Goal: Task Accomplishment & Management: Use online tool/utility

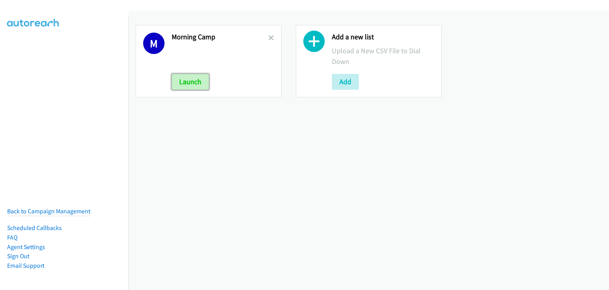
click at [195, 86] on button "Launch" at bounding box center [190, 82] width 37 height 16
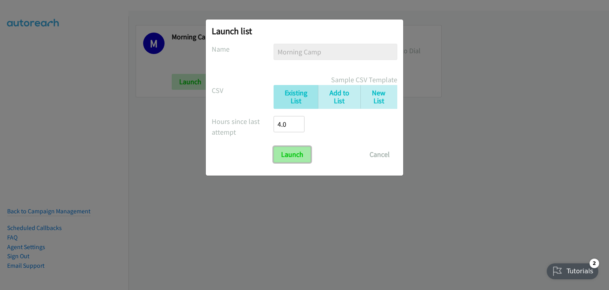
click at [292, 154] on input "Launch" at bounding box center [292, 154] width 37 height 16
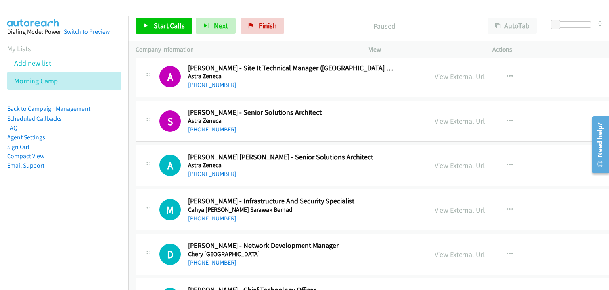
scroll to position [859, 0]
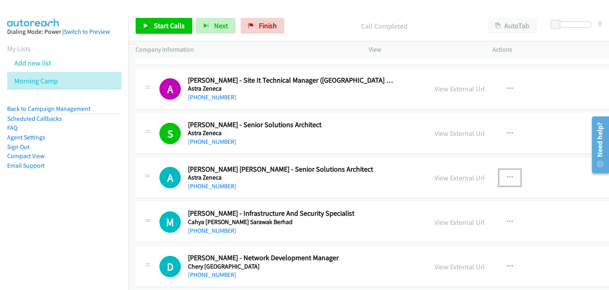
click at [507, 175] on icon "button" at bounding box center [510, 177] width 6 height 6
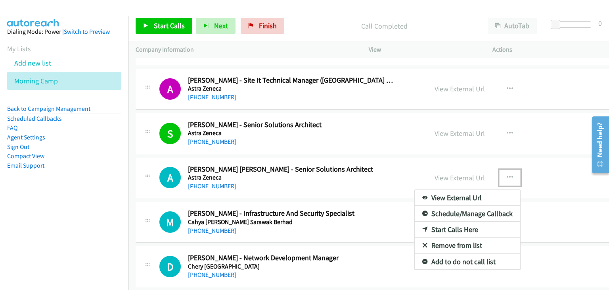
click at [415, 226] on link "Start Calls Here" at bounding box center [468, 229] width 106 height 16
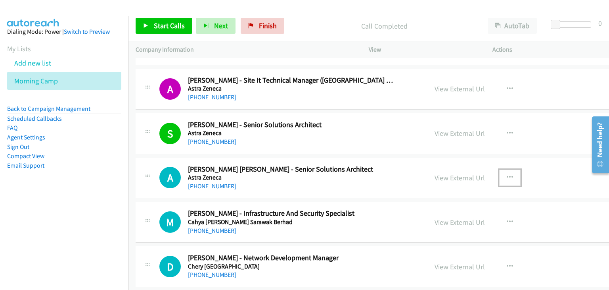
click at [499, 175] on button "button" at bounding box center [509, 177] width 21 height 16
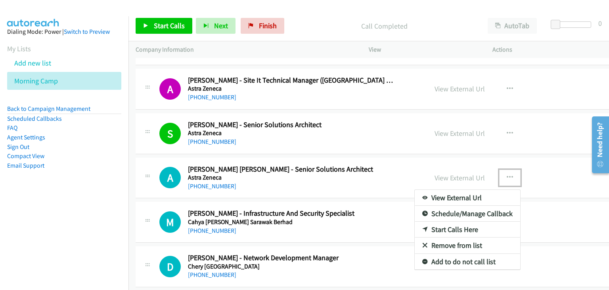
click at [415, 230] on link "Start Calls Here" at bounding box center [468, 229] width 106 height 16
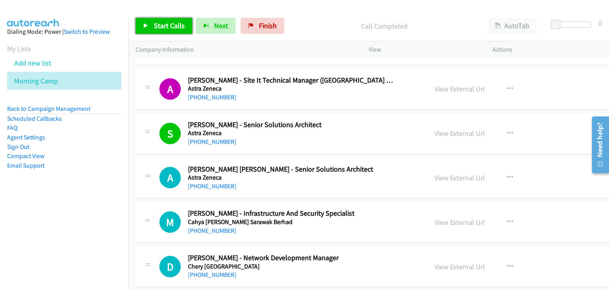
click at [165, 32] on link "Start Calls" at bounding box center [164, 26] width 57 height 16
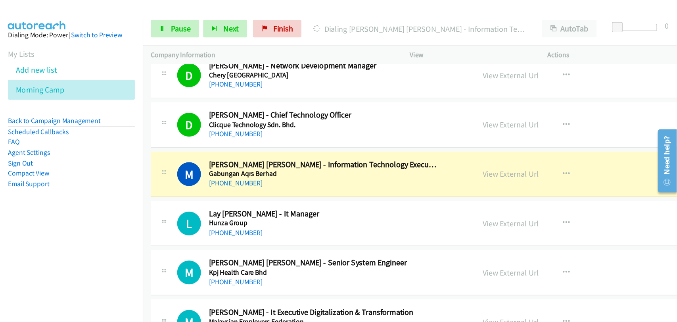
scroll to position [1124, 0]
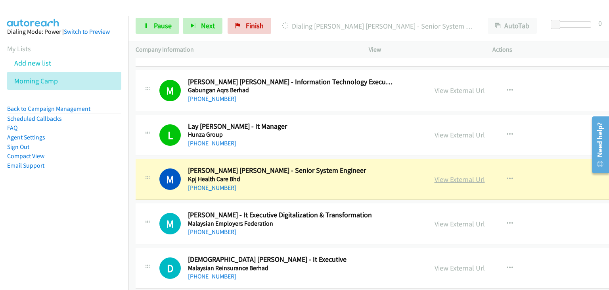
drag, startPoint x: 425, startPoint y: 174, endPoint x: 435, endPoint y: 176, distance: 10.2
click at [144, 25] on icon at bounding box center [146, 26] width 6 height 6
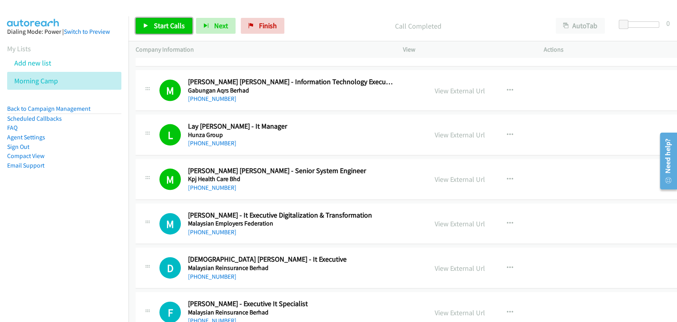
click at [152, 24] on link "Start Calls" at bounding box center [164, 26] width 57 height 16
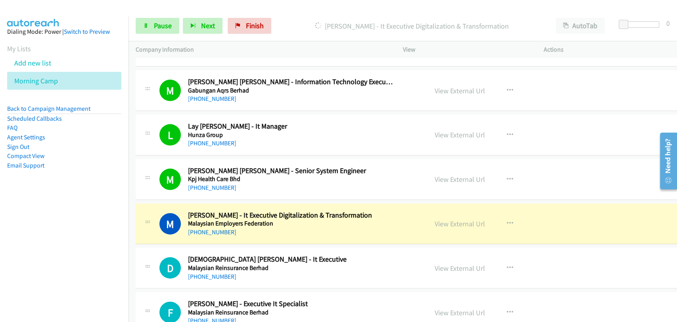
click at [153, 249] on div "D Callback Scheduled Danish Imran Ahmad Fauzi - It Executive Malaysian Reinsura…" at bounding box center [413, 268] width 555 height 41
drag, startPoint x: 170, startPoint y: 25, endPoint x: 221, endPoint y: 81, distance: 76.1
click at [170, 25] on span "Pause" at bounding box center [163, 25] width 18 height 9
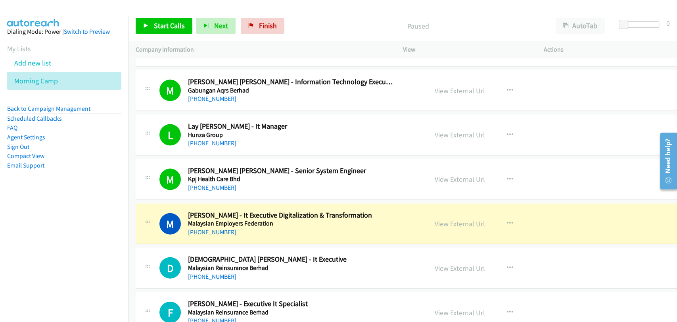
scroll to position [1197, 0]
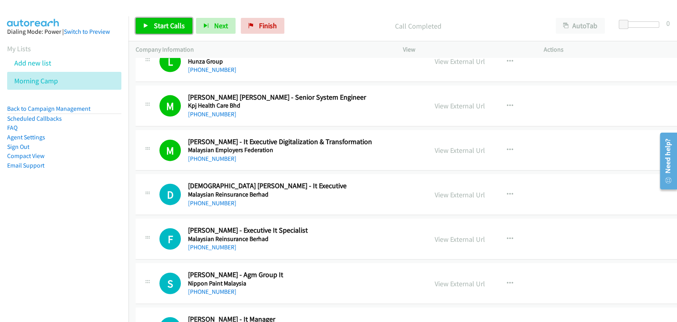
click at [164, 23] on span "Start Calls" at bounding box center [169, 25] width 31 height 9
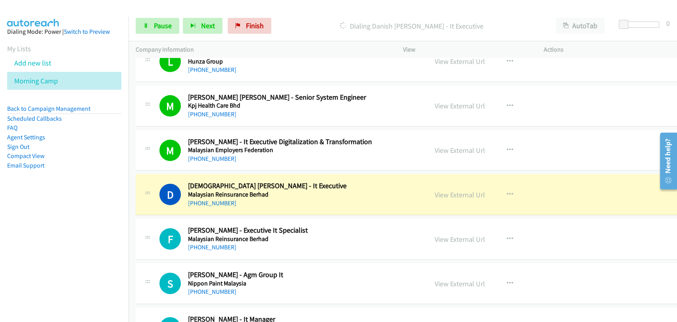
scroll to position [1271, 0]
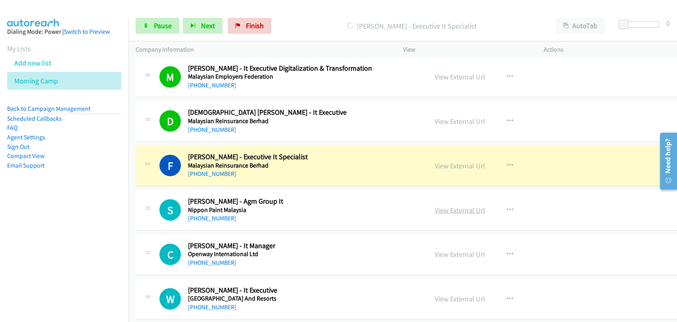
drag, startPoint x: 449, startPoint y: 205, endPoint x: 586, endPoint y: 4, distance: 243.5
click at [482, 213] on div "View External Url View External Url Schedule/Manage Callback Start Calls Here R…" at bounding box center [504, 210] width 153 height 26
click at [157, 23] on span "Pause" at bounding box center [163, 25] width 18 height 9
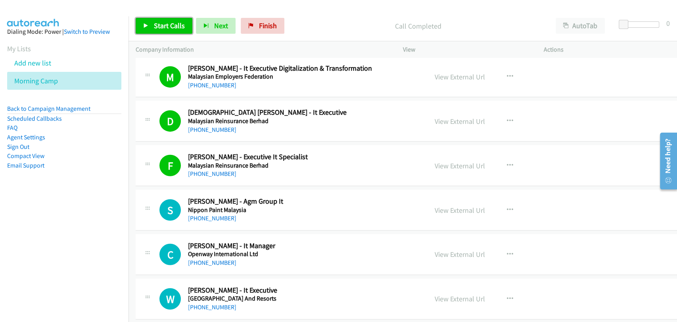
click at [177, 24] on span "Start Calls" at bounding box center [169, 25] width 31 height 9
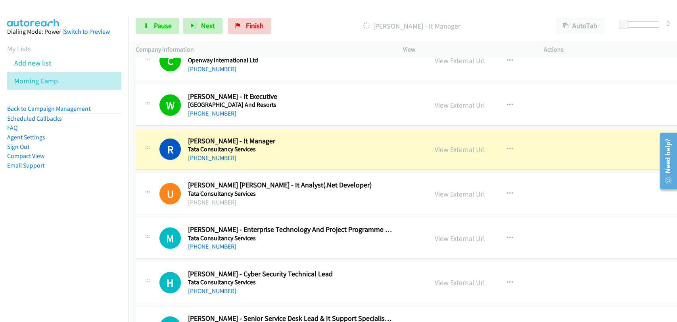
scroll to position [1491, 0]
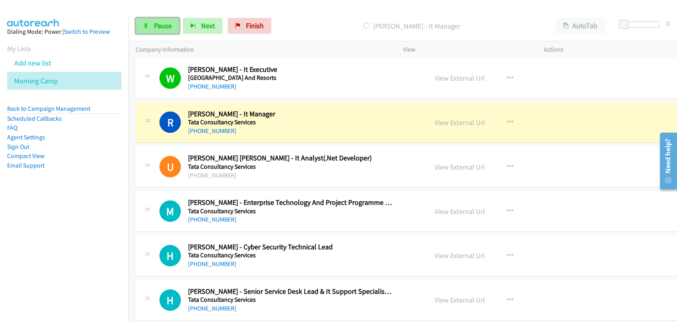
click at [161, 28] on span "Pause" at bounding box center [163, 25] width 18 height 9
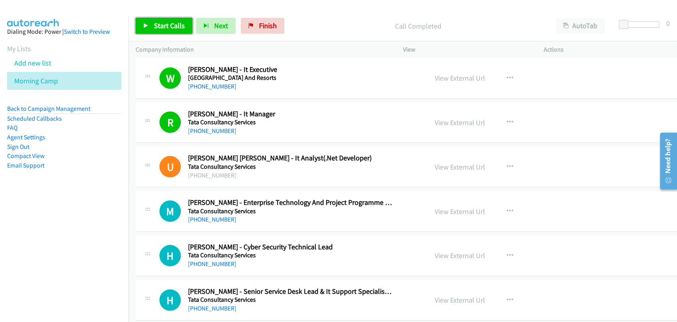
click at [148, 21] on link "Start Calls" at bounding box center [164, 26] width 57 height 16
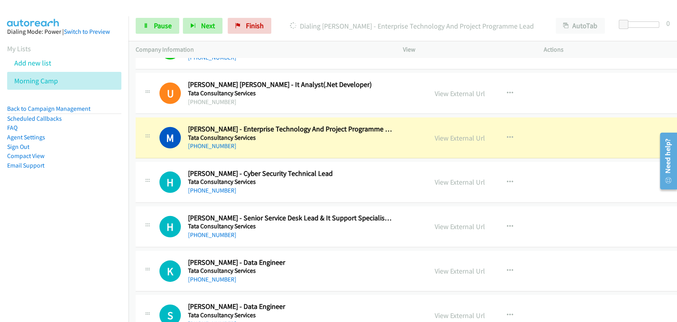
scroll to position [1564, 0]
click at [167, 23] on span "Pause" at bounding box center [163, 25] width 18 height 9
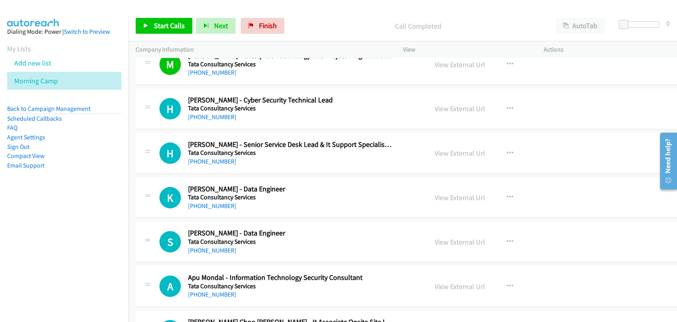
scroll to position [1785, 0]
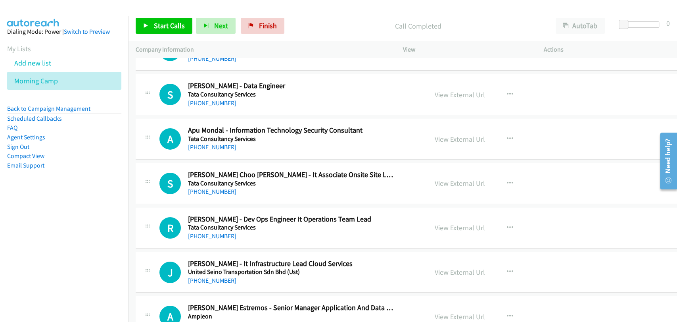
drag, startPoint x: 440, startPoint y: 135, endPoint x: 490, endPoint y: 146, distance: 51.2
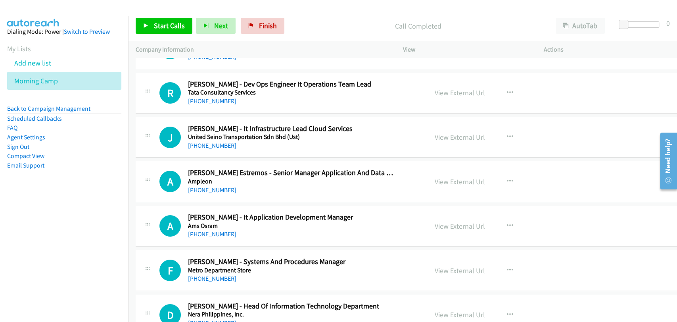
scroll to position [1858, 0]
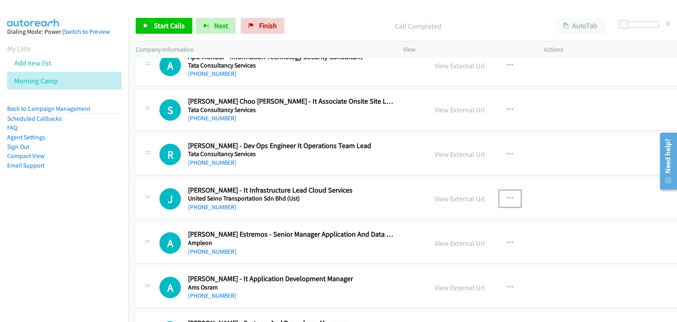
click at [507, 195] on icon "button" at bounding box center [510, 198] width 6 height 6
drag, startPoint x: 498, startPoint y: 193, endPoint x: 505, endPoint y: 198, distance: 8.8
click at [0, 0] on div at bounding box center [0, 0] width 0 height 0
click at [501, 198] on button "button" at bounding box center [509, 198] width 21 height 16
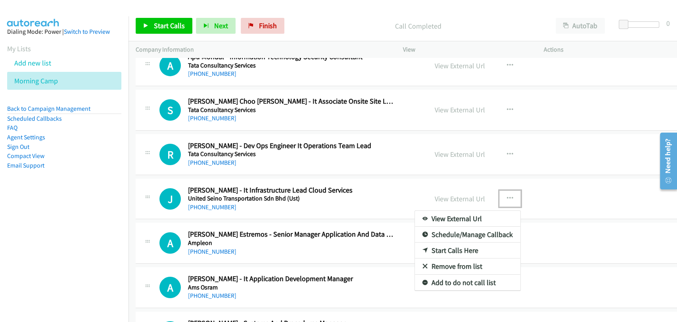
click at [458, 248] on link "Start Calls Here" at bounding box center [468, 250] width 106 height 16
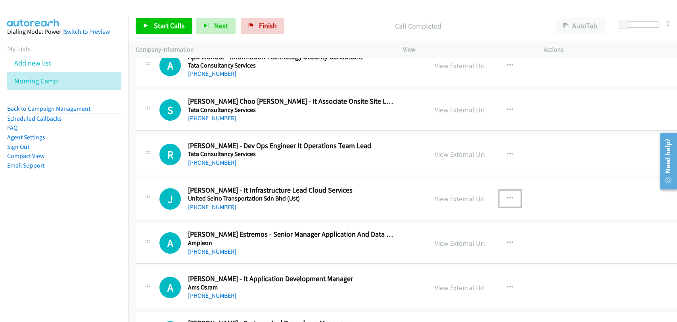
click at [499, 196] on button "button" at bounding box center [509, 198] width 21 height 16
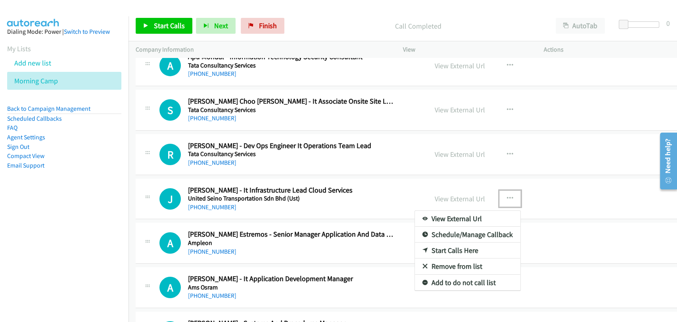
click at [455, 246] on link "Start Calls Here" at bounding box center [468, 250] width 106 height 16
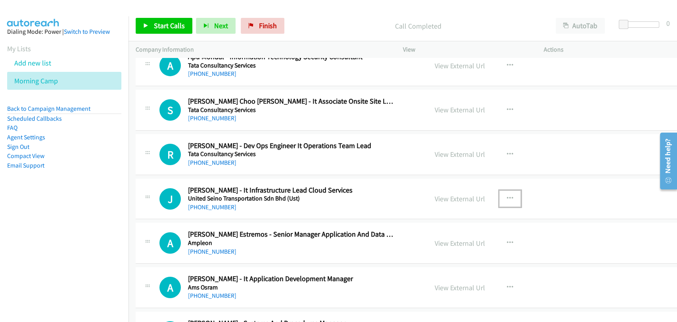
click at [499, 198] on button "button" at bounding box center [509, 198] width 21 height 16
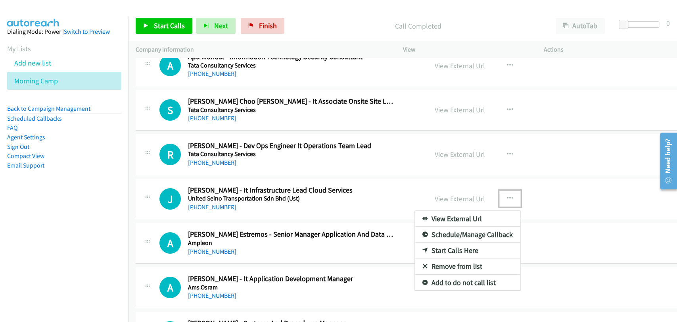
click at [457, 246] on link "Start Calls Here" at bounding box center [468, 250] width 106 height 16
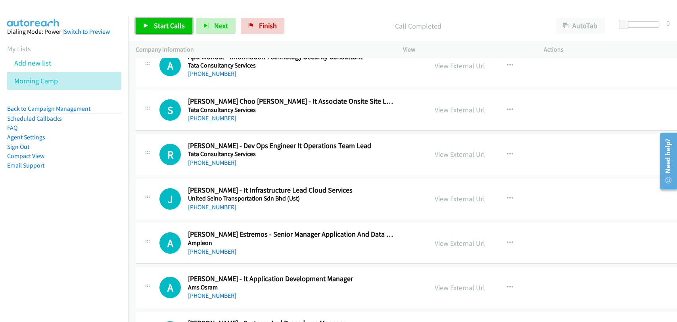
click at [169, 31] on link "Start Calls" at bounding box center [164, 26] width 57 height 16
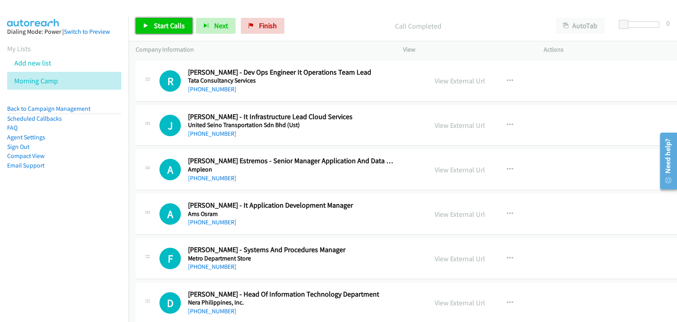
click at [165, 27] on span "Start Calls" at bounding box center [169, 25] width 31 height 9
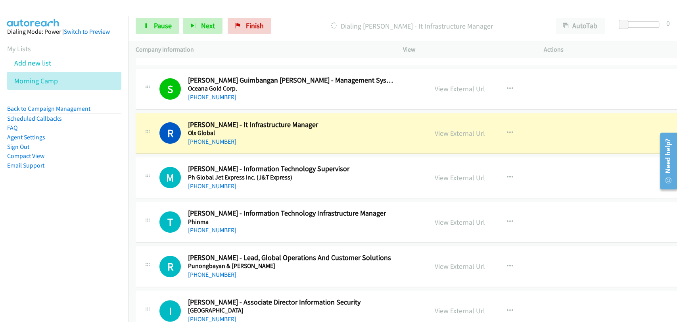
scroll to position [2226, 0]
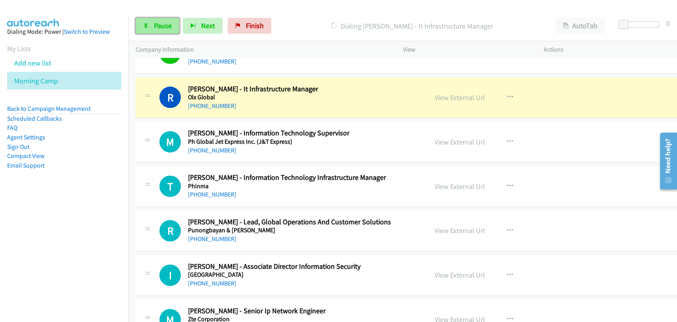
click at [155, 21] on span "Pause" at bounding box center [163, 25] width 18 height 9
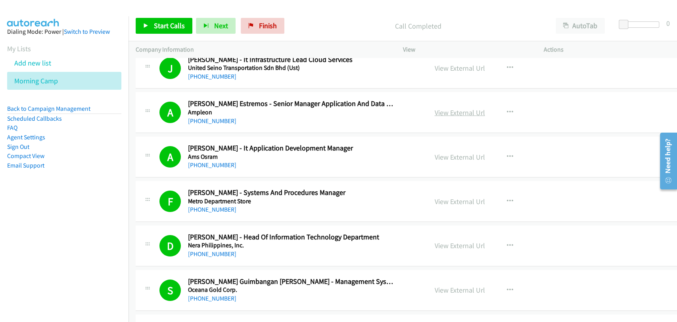
scroll to position [2006, 0]
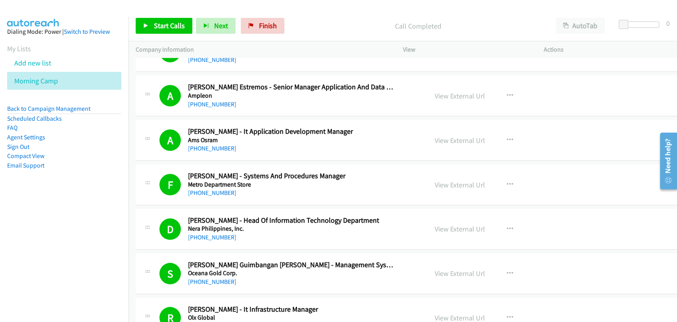
drag, startPoint x: 433, startPoint y: 180, endPoint x: 494, endPoint y: 183, distance: 61.5
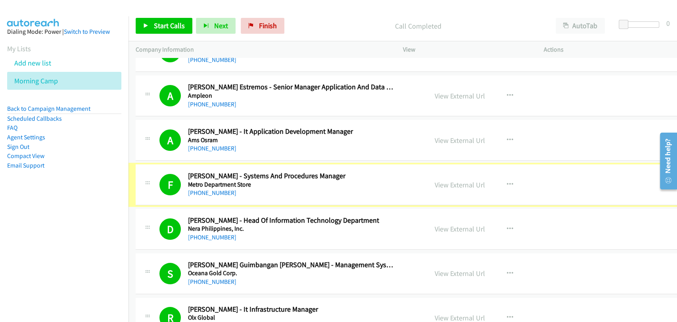
scroll to position [2078, 0]
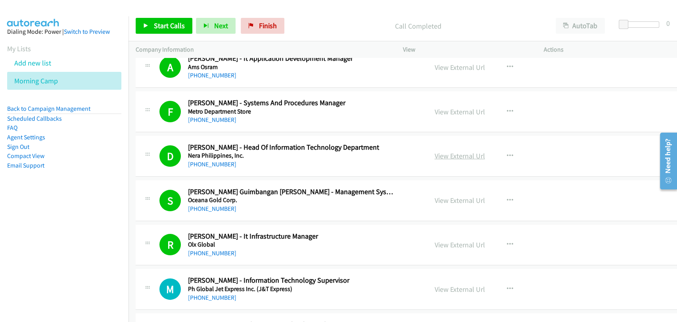
drag, startPoint x: 448, startPoint y: 149, endPoint x: 453, endPoint y: 150, distance: 4.9
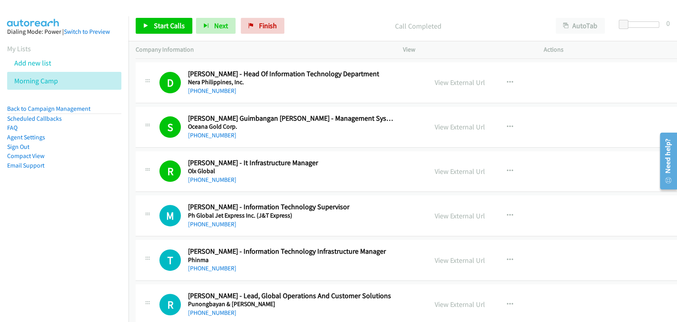
drag, startPoint x: 438, startPoint y: 168, endPoint x: 386, endPoint y: 226, distance: 78.3
click at [499, 211] on button "button" at bounding box center [509, 215] width 21 height 16
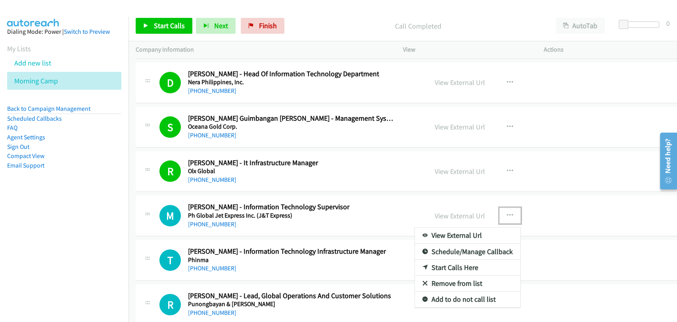
click at [447, 261] on link "Start Calls Here" at bounding box center [468, 267] width 106 height 16
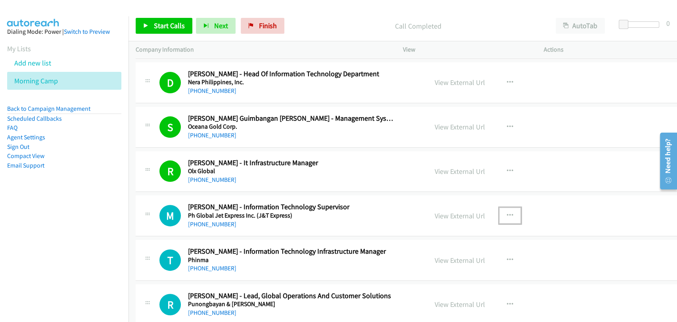
click at [503, 211] on button "button" at bounding box center [509, 215] width 21 height 16
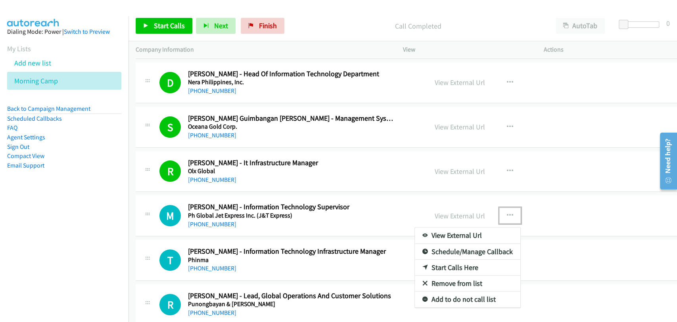
click at [451, 259] on link "Start Calls Here" at bounding box center [468, 267] width 106 height 16
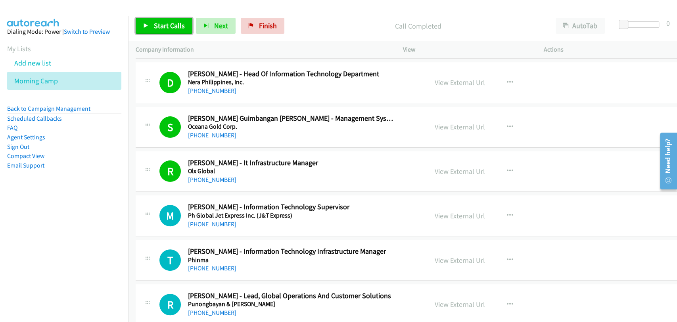
click at [156, 21] on span "Start Calls" at bounding box center [169, 25] width 31 height 9
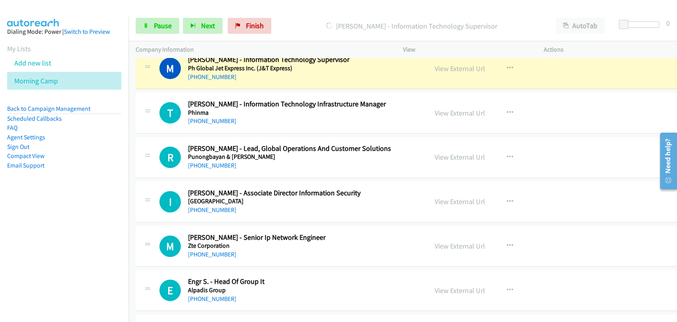
scroll to position [2226, 0]
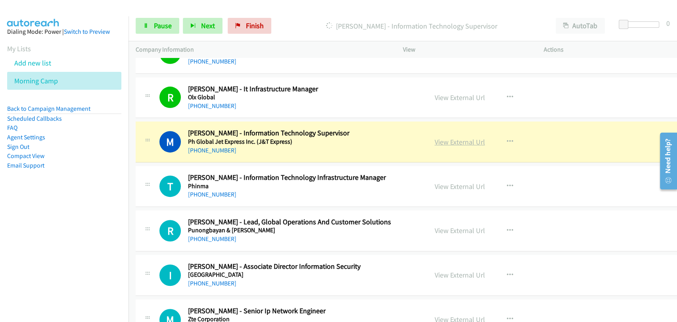
drag, startPoint x: 448, startPoint y: 138, endPoint x: 464, endPoint y: 143, distance: 16.2
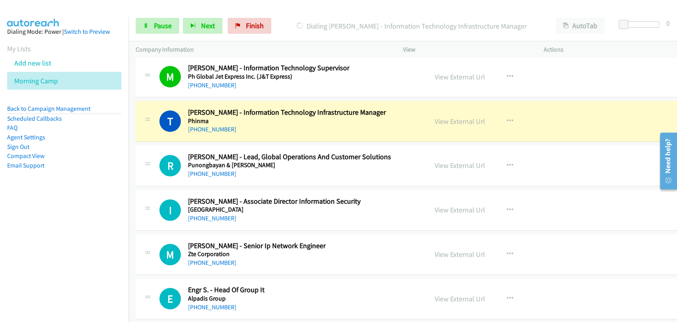
scroll to position [2299, 0]
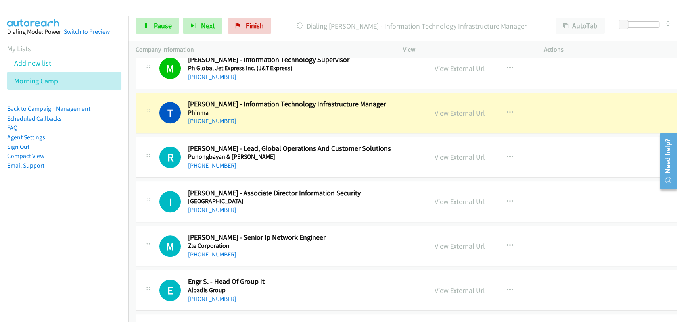
drag, startPoint x: 463, startPoint y: 107, endPoint x: 473, endPoint y: 111, distance: 10.5
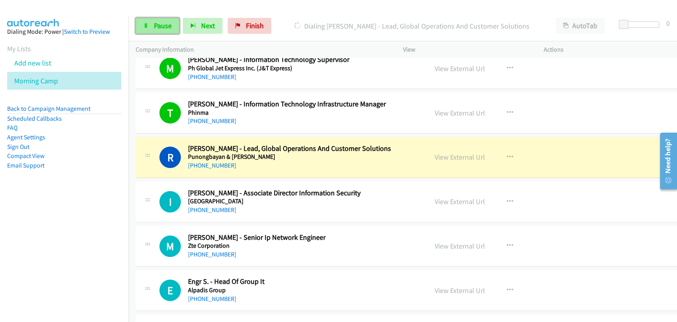
click at [160, 31] on link "Pause" at bounding box center [158, 26] width 44 height 16
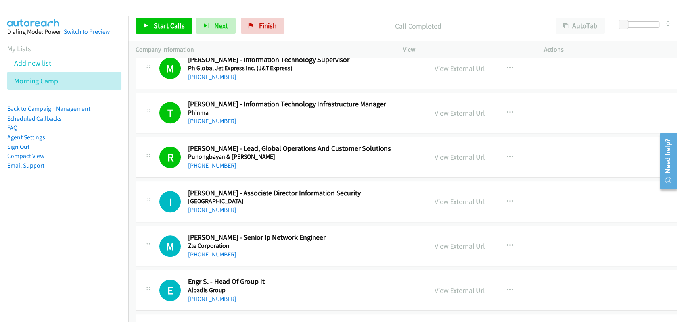
scroll to position [2372, 0]
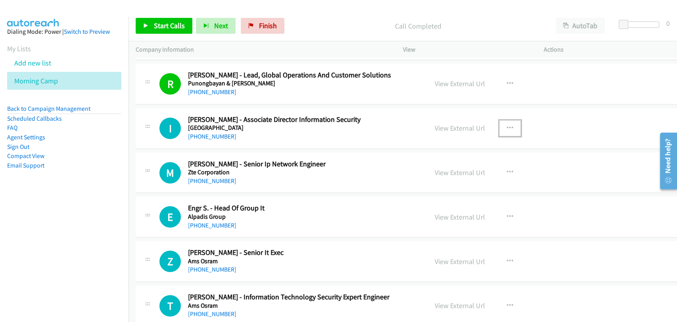
click at [507, 125] on icon "button" at bounding box center [510, 128] width 6 height 6
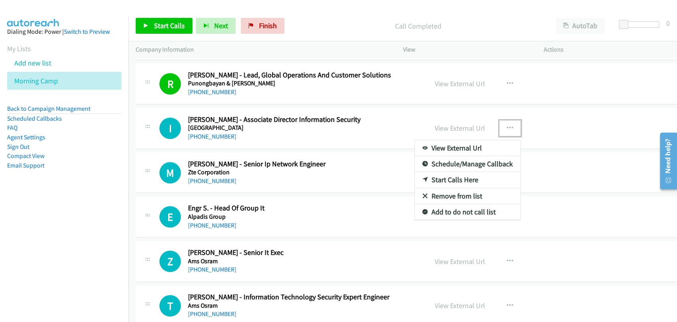
click at [455, 175] on link "Start Calls Here" at bounding box center [468, 180] width 106 height 16
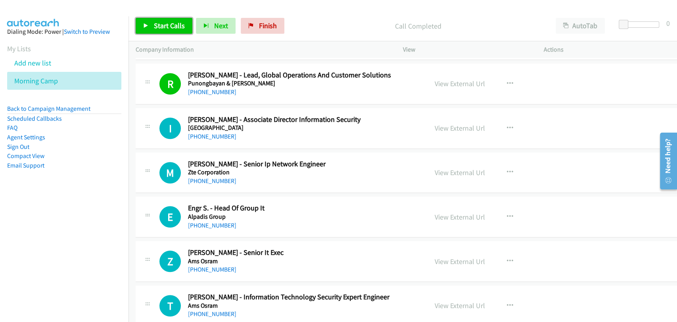
click at [162, 27] on span "Start Calls" at bounding box center [169, 25] width 31 height 9
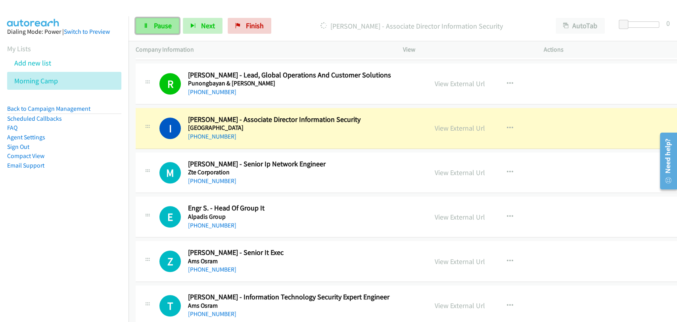
click at [159, 26] on span "Pause" at bounding box center [163, 25] width 18 height 9
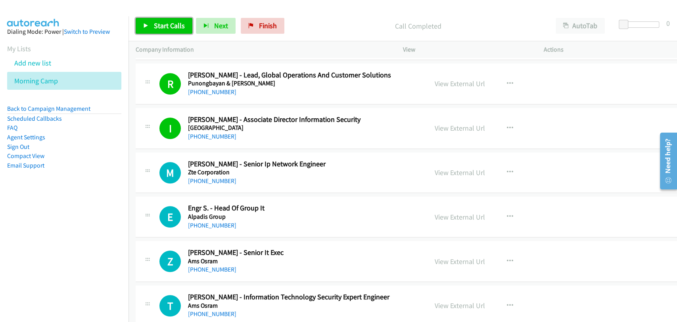
click at [165, 32] on link "Start Calls" at bounding box center [164, 26] width 57 height 16
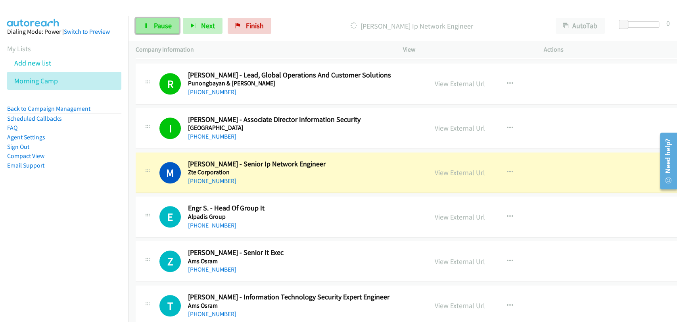
click at [154, 22] on span "Pause" at bounding box center [163, 25] width 18 height 9
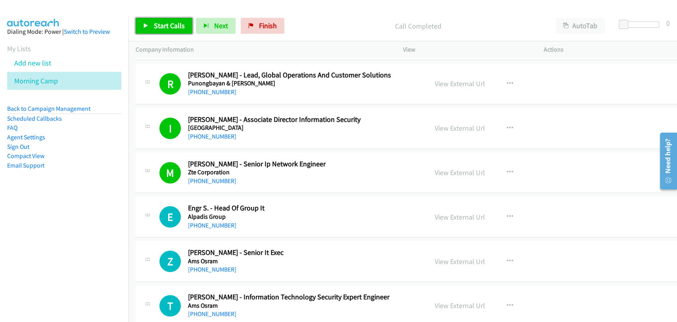
click at [169, 20] on link "Start Calls" at bounding box center [164, 26] width 57 height 16
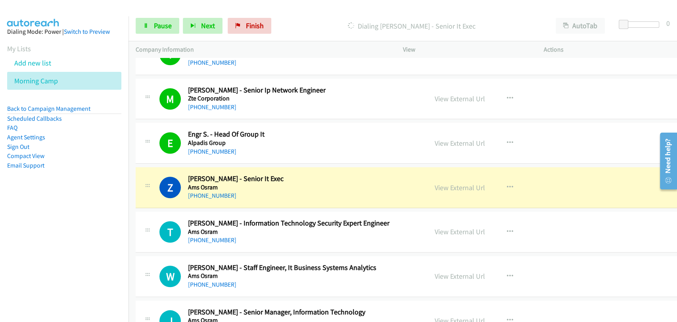
scroll to position [2520, 0]
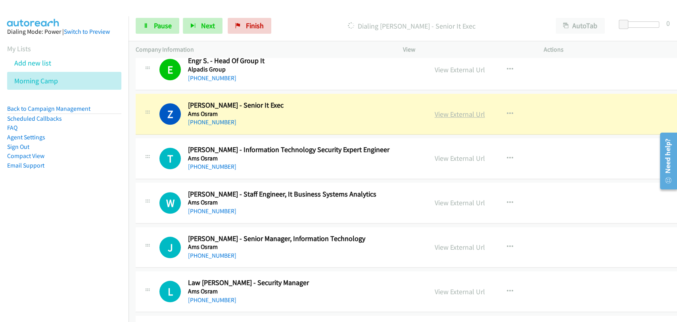
drag, startPoint x: 454, startPoint y: 109, endPoint x: 457, endPoint y: 114, distance: 5.9
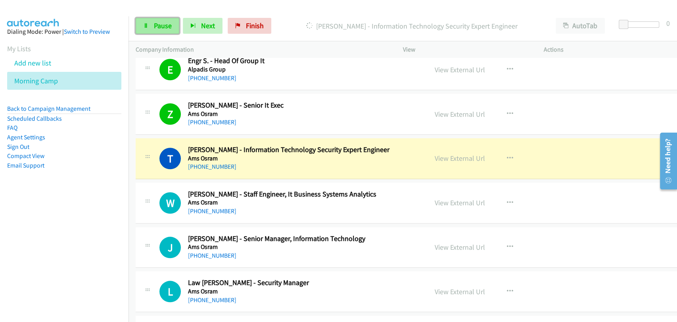
click at [157, 27] on span "Pause" at bounding box center [163, 25] width 18 height 9
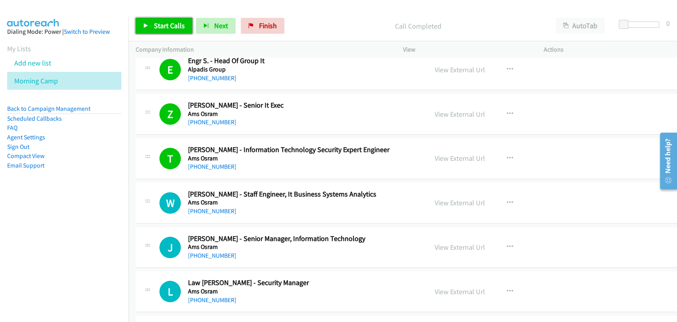
drag, startPoint x: 170, startPoint y: 21, endPoint x: 217, endPoint y: 67, distance: 66.2
click at [170, 21] on span "Start Calls" at bounding box center [169, 25] width 31 height 9
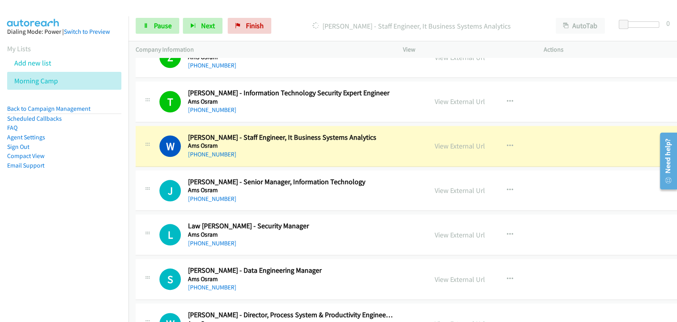
scroll to position [2593, 0]
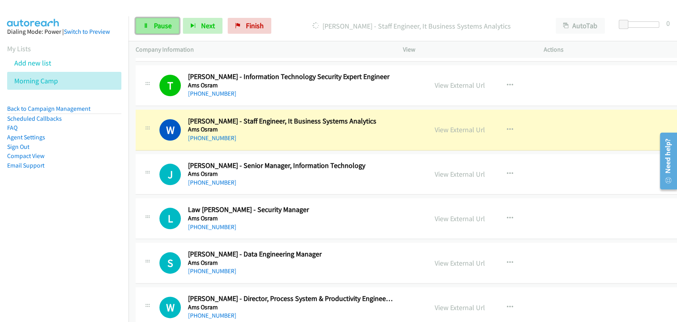
click at [149, 29] on link "Pause" at bounding box center [158, 26] width 44 height 16
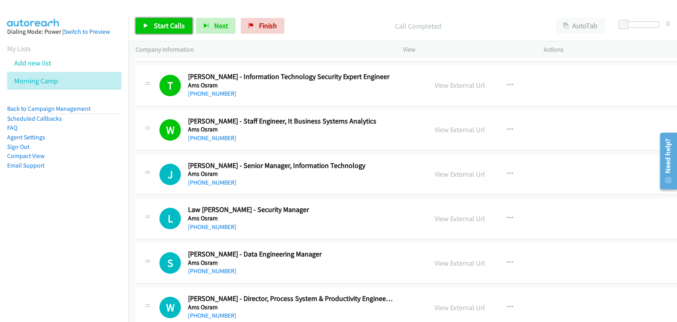
click at [168, 29] on span "Start Calls" at bounding box center [169, 25] width 31 height 9
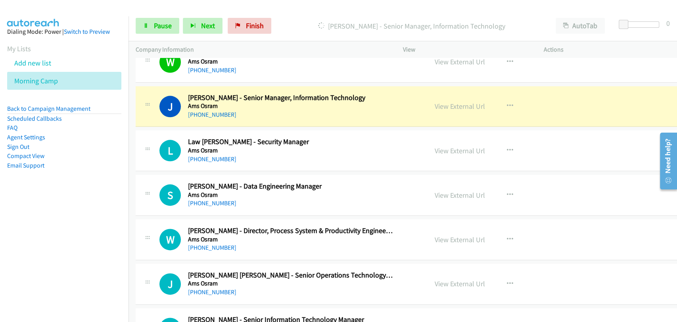
scroll to position [2666, 0]
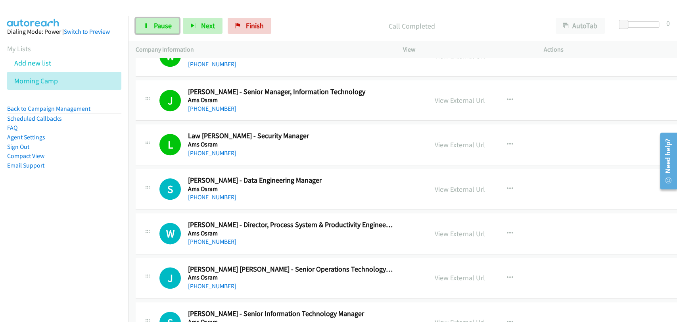
drag, startPoint x: 163, startPoint y: 27, endPoint x: 340, endPoint y: 229, distance: 267.6
click at [163, 27] on span "Pause" at bounding box center [163, 25] width 18 height 9
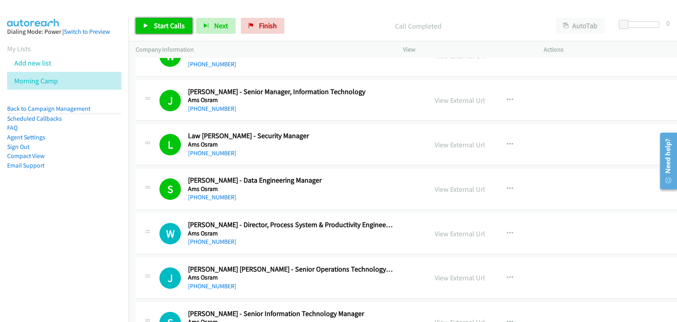
click at [150, 21] on link "Start Calls" at bounding box center [164, 26] width 57 height 16
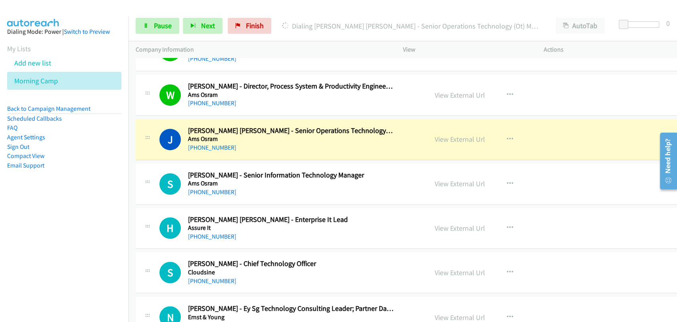
scroll to position [2813, 0]
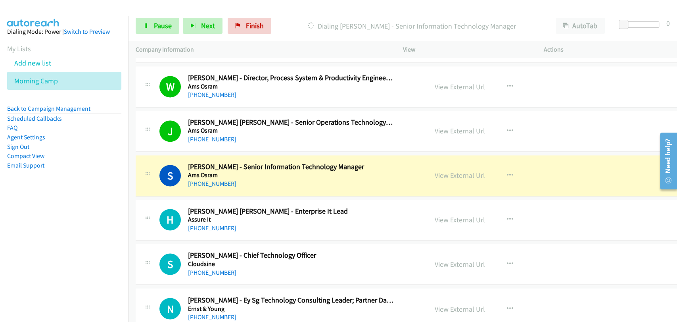
click at [266, 182] on div "+65 9680 1655" at bounding box center [291, 184] width 206 height 10
drag, startPoint x: 429, startPoint y: 170, endPoint x: 438, endPoint y: 173, distance: 9.4
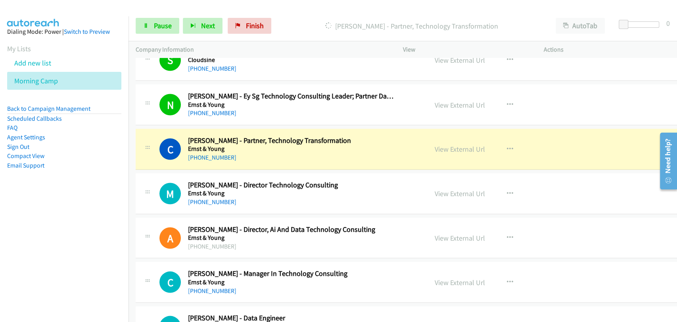
scroll to position [3034, 0]
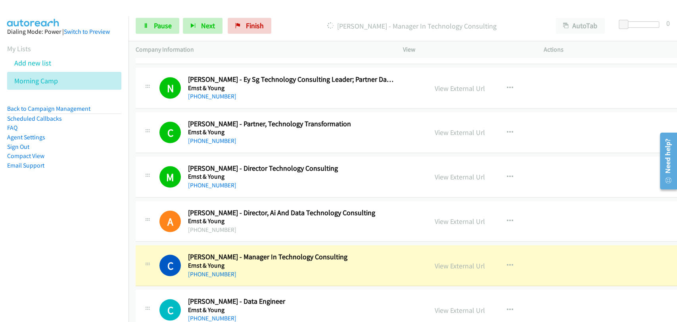
click at [328, 282] on td "C Callback Scheduled Chandan Mohan Jaiswal - Manager In Technology Consulting E…" at bounding box center [413, 265] width 569 height 44
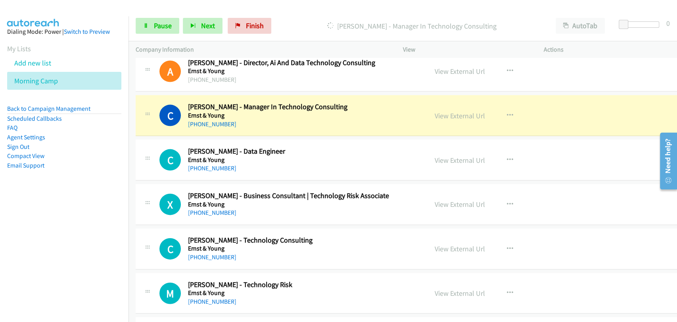
scroll to position [3180, 0]
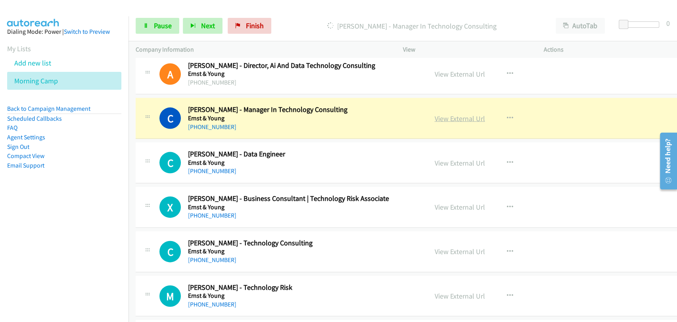
drag, startPoint x: 449, startPoint y: 115, endPoint x: 453, endPoint y: 118, distance: 4.8
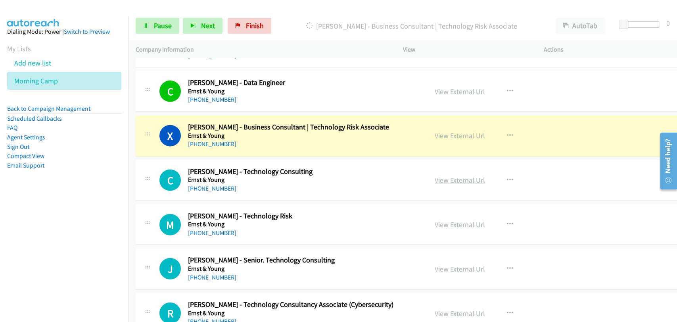
scroll to position [3254, 0]
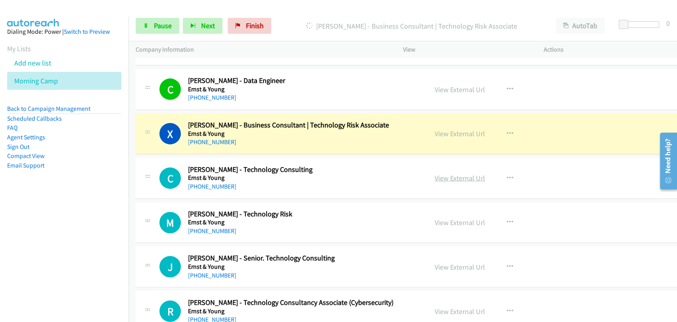
drag, startPoint x: 442, startPoint y: 174, endPoint x: 453, endPoint y: 178, distance: 11.9
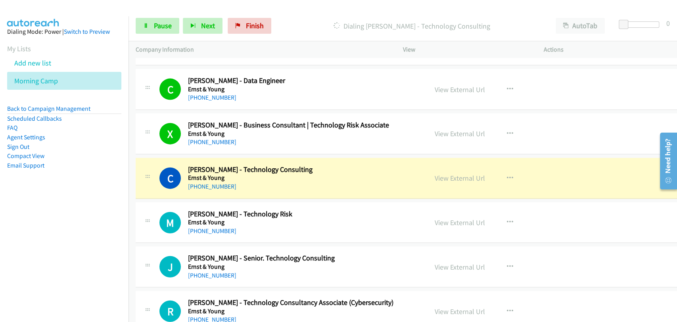
scroll to position [3328, 0]
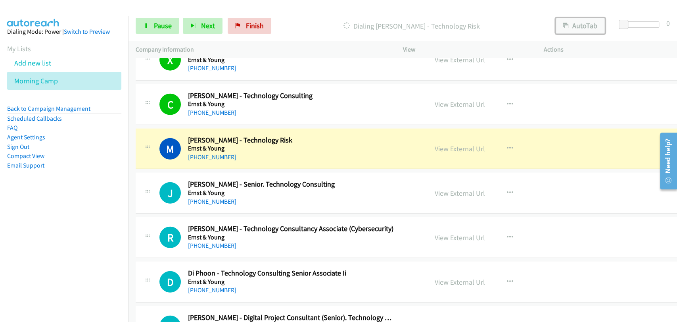
click at [580, 23] on button "AutoTab" at bounding box center [580, 26] width 49 height 16
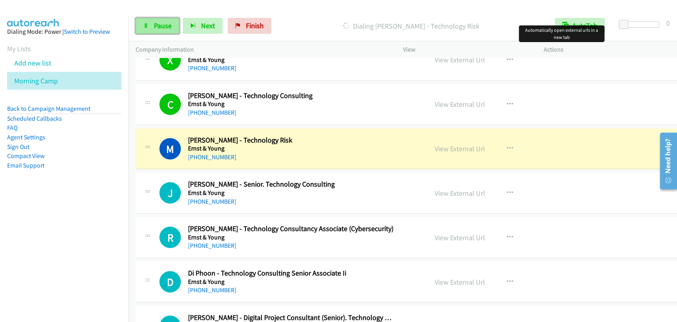
click at [156, 30] on span "Pause" at bounding box center [163, 25] width 18 height 9
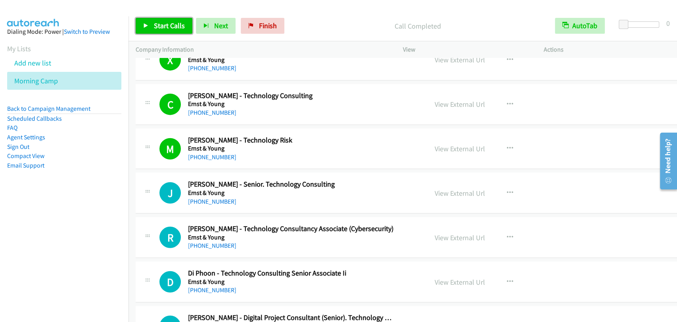
click at [161, 22] on span "Start Calls" at bounding box center [169, 25] width 31 height 9
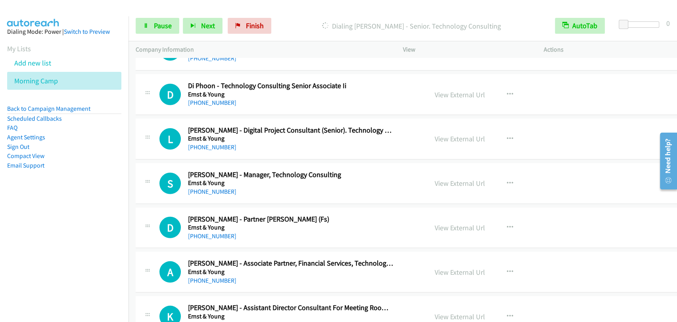
scroll to position [3548, 0]
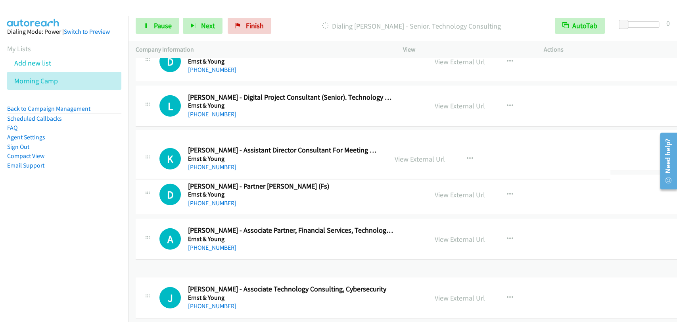
drag, startPoint x: 251, startPoint y: 282, endPoint x: 251, endPoint y: 162, distance: 120.2
drag, startPoint x: 242, startPoint y: 286, endPoint x: 241, endPoint y: 154, distance: 132.9
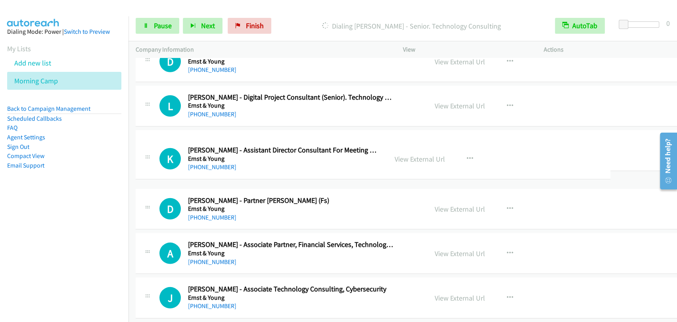
drag, startPoint x: 226, startPoint y: 286, endPoint x: 228, endPoint y: 148, distance: 138.1
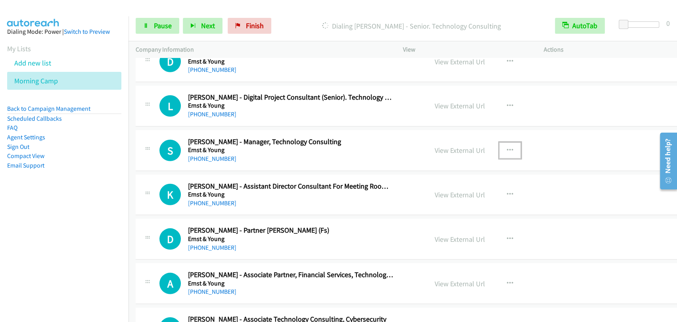
click at [507, 147] on icon "button" at bounding box center [510, 150] width 6 height 6
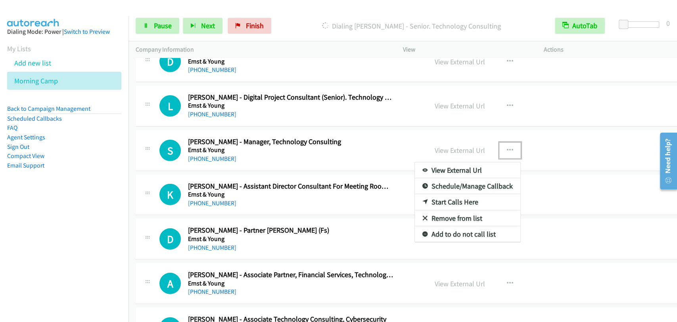
click at [442, 212] on link "Remove from list" at bounding box center [468, 218] width 106 height 16
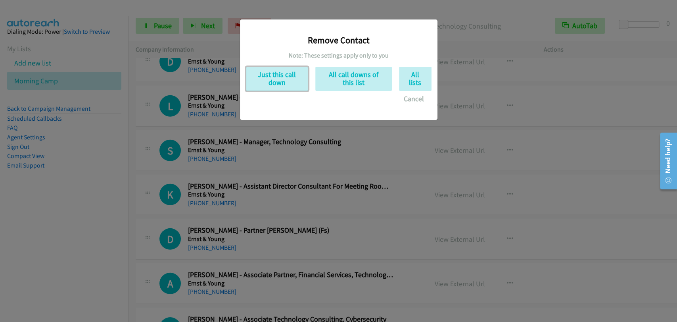
drag, startPoint x: 261, startPoint y: 77, endPoint x: 326, endPoint y: 106, distance: 71.3
click at [261, 78] on button "Just this call down" at bounding box center [277, 79] width 62 height 24
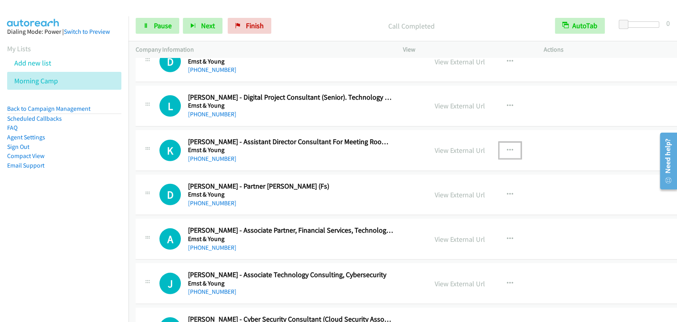
click at [507, 147] on icon "button" at bounding box center [510, 150] width 6 height 6
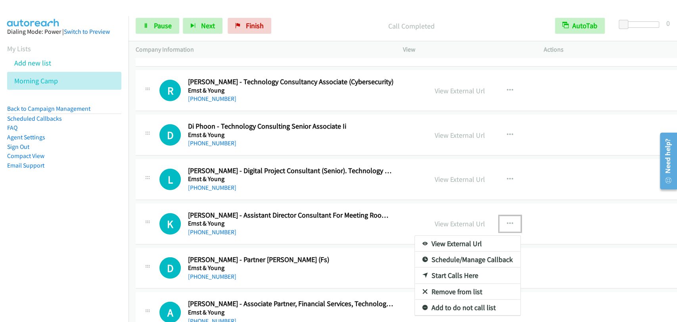
scroll to position [3621, 0]
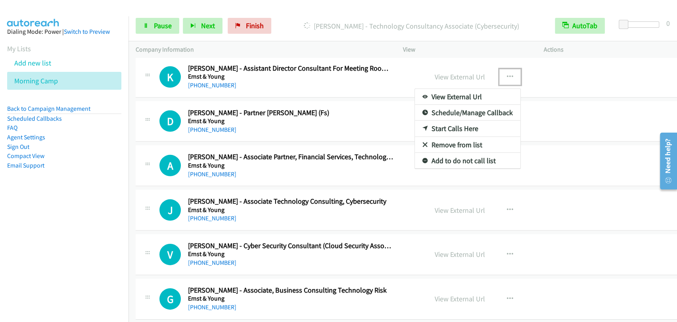
click at [494, 72] on div at bounding box center [338, 161] width 677 height 322
click at [432, 138] on td "D Callback Scheduled Darren Philips - Partner Asean Cyber (Fs) Ernst & Young As…" at bounding box center [413, 121] width 569 height 44
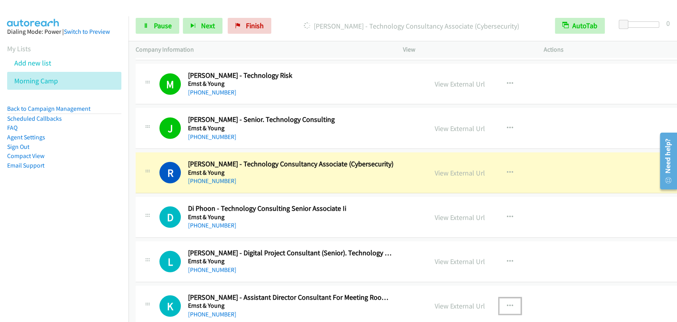
scroll to position [3401, 0]
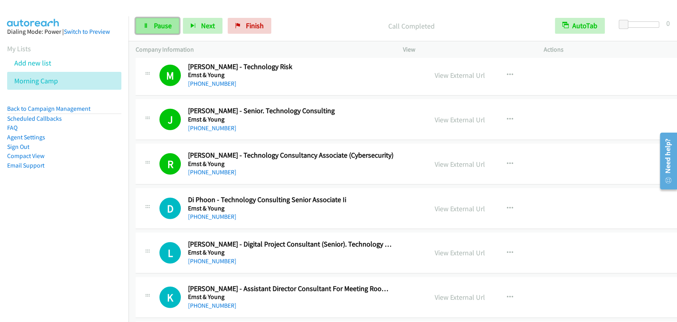
click at [157, 21] on span "Pause" at bounding box center [163, 25] width 18 height 9
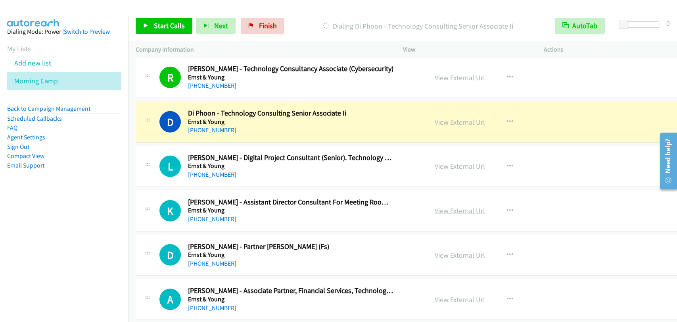
scroll to position [3474, 0]
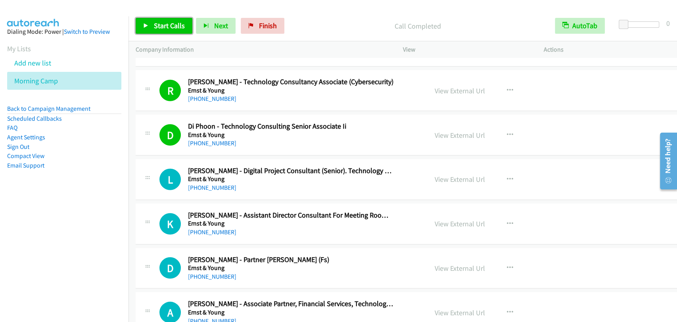
click at [142, 28] on link "Start Calls" at bounding box center [164, 26] width 57 height 16
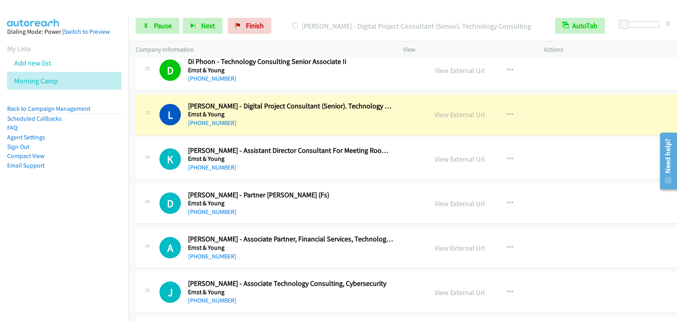
scroll to position [3548, 0]
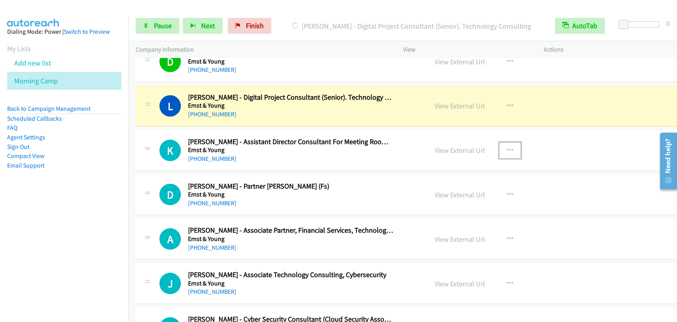
click at [507, 147] on icon "button" at bounding box center [510, 150] width 6 height 6
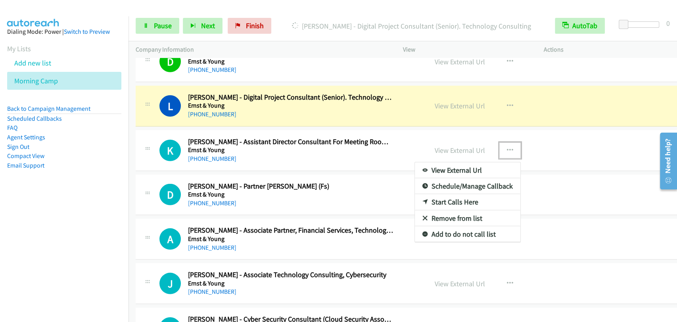
drag, startPoint x: 441, startPoint y: 213, endPoint x: 447, endPoint y: 213, distance: 5.9
click at [451, 215] on link "Remove from list" at bounding box center [468, 218] width 106 height 16
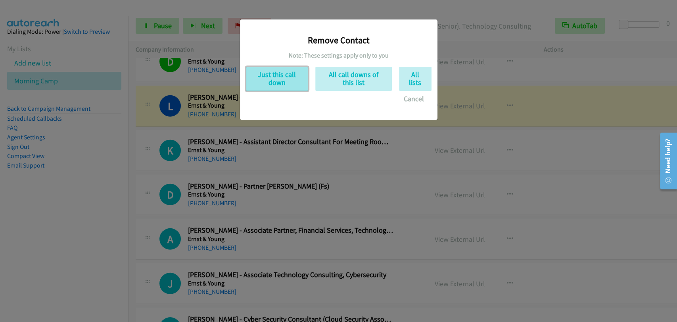
click at [272, 81] on button "Just this call down" at bounding box center [277, 79] width 62 height 24
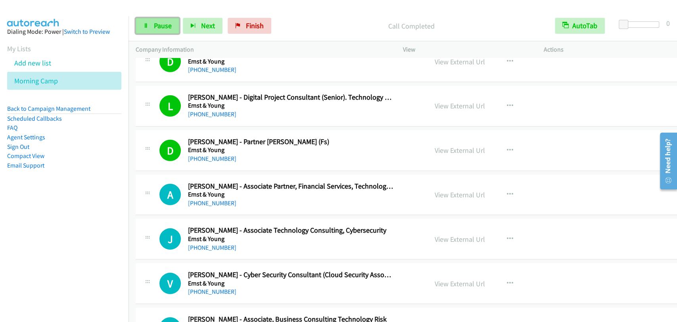
click at [156, 31] on link "Pause" at bounding box center [158, 26] width 44 height 16
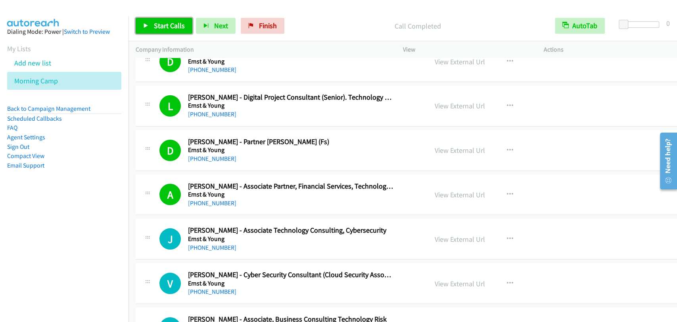
click at [146, 28] on icon at bounding box center [146, 26] width 6 height 6
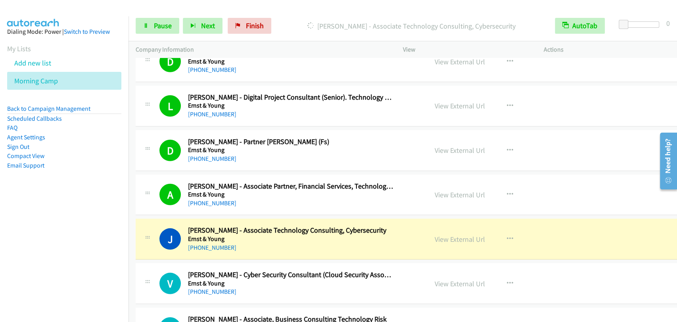
click at [608, 245] on div "J Callback Scheduled Jeffvinder Singh - Associate Technology Consulting, Cybers…" at bounding box center [413, 239] width 555 height 41
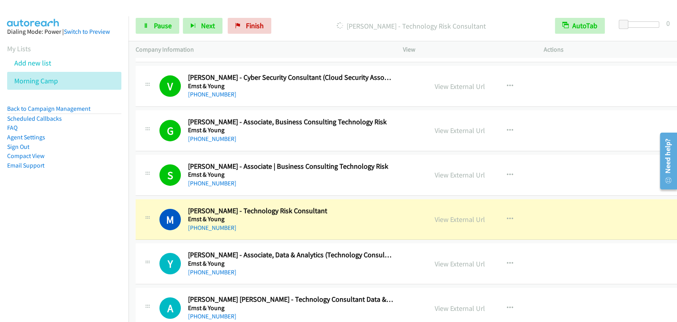
scroll to position [3768, 0]
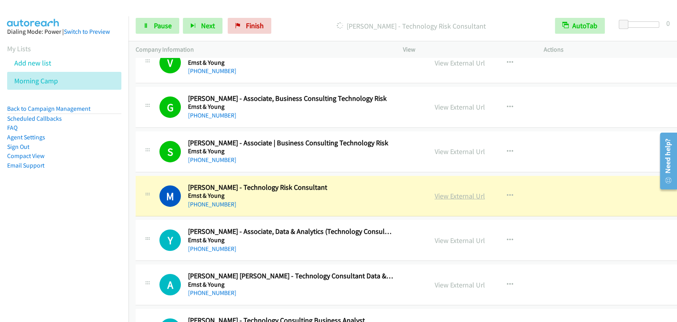
drag, startPoint x: 434, startPoint y: 191, endPoint x: 441, endPoint y: 194, distance: 8.3
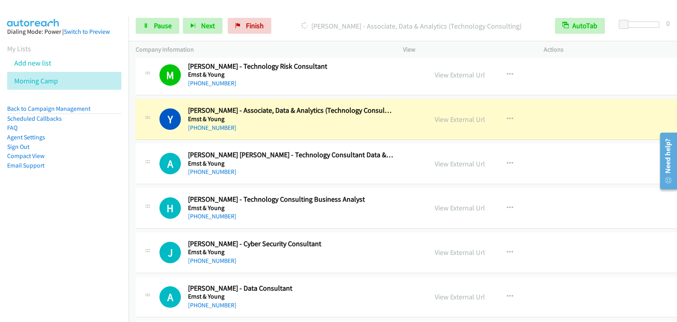
scroll to position [3915, 0]
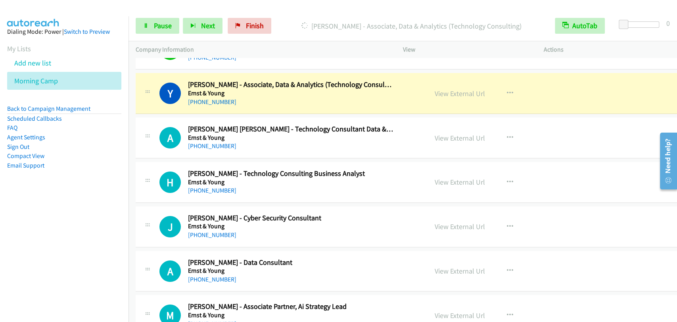
click at [276, 105] on div "Y Callback Scheduled Yixin Luo - Associate, Data & Analytics (Technology Consul…" at bounding box center [413, 93] width 555 height 41
drag, startPoint x: 467, startPoint y: 88, endPoint x: 474, endPoint y: 92, distance: 8.0
click at [169, 22] on span "Pause" at bounding box center [163, 25] width 18 height 9
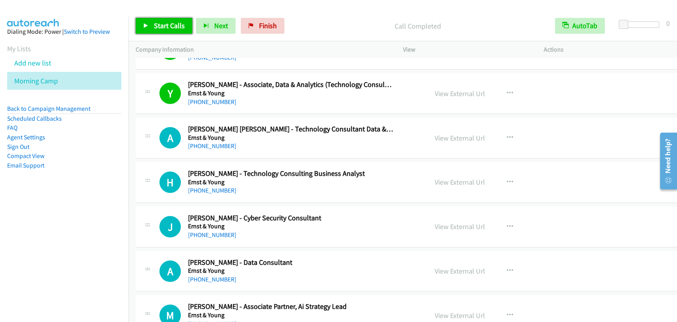
click at [154, 21] on span "Start Calls" at bounding box center [169, 25] width 31 height 9
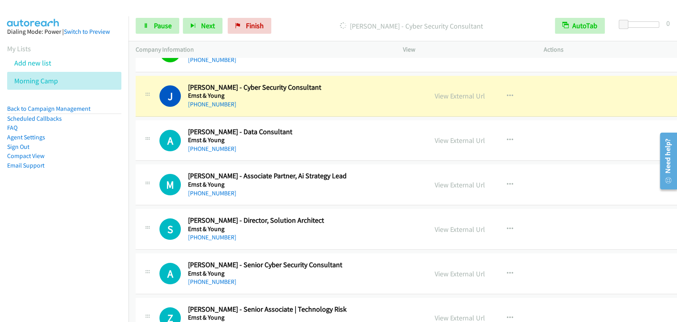
scroll to position [4062, 0]
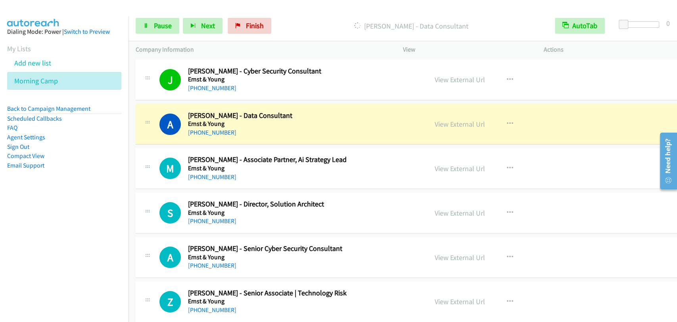
click at [150, 16] on div "Start Calls Pause Next Finish Dialing Aavius Lee - Data Consultant AutoTab Auto…" at bounding box center [403, 26] width 549 height 31
click at [152, 23] on link "Pause" at bounding box center [158, 26] width 44 height 16
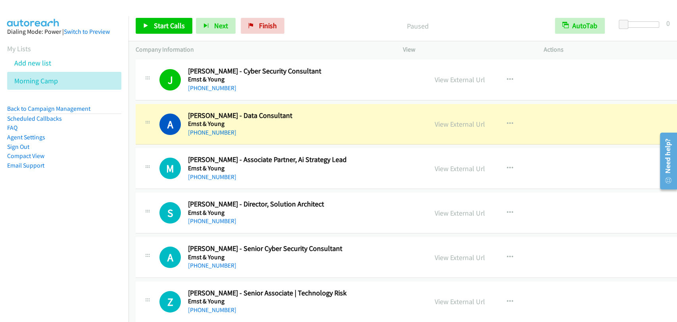
click at [306, 128] on div "+65 8289 1525" at bounding box center [291, 133] width 206 height 10
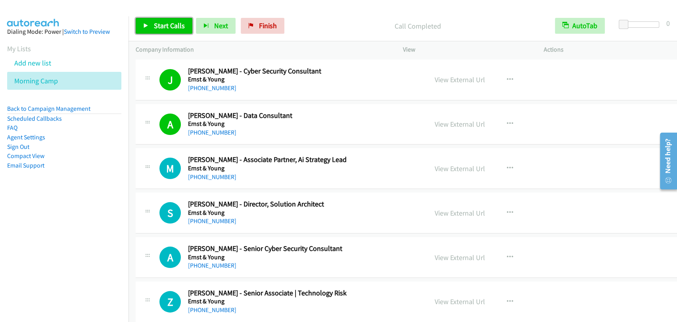
click at [158, 29] on span "Start Calls" at bounding box center [169, 25] width 31 height 9
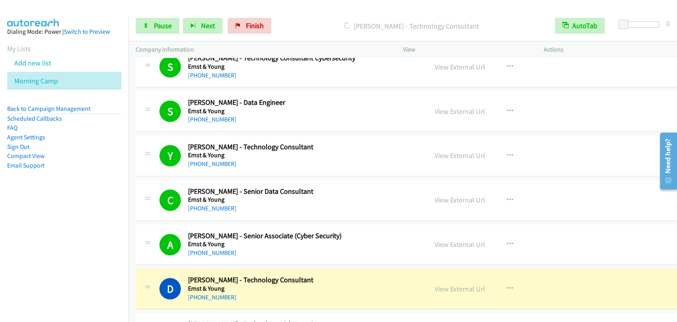
scroll to position [4576, 0]
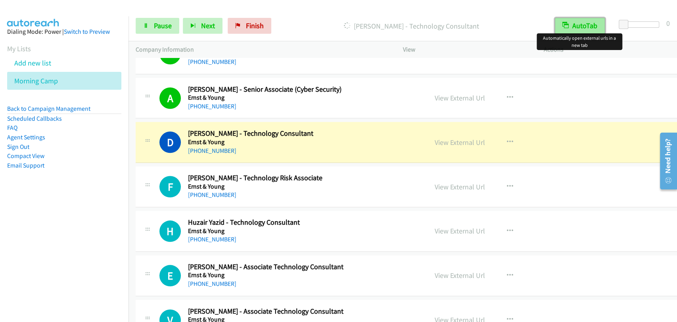
click at [565, 23] on icon "button" at bounding box center [565, 26] width 6 height 6
click at [579, 29] on button "AutoTab" at bounding box center [580, 26] width 49 height 16
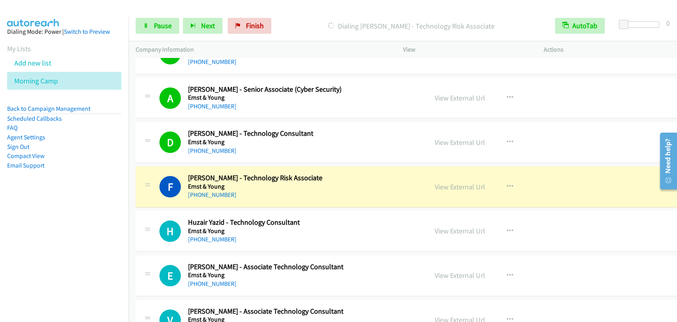
scroll to position [4796, 0]
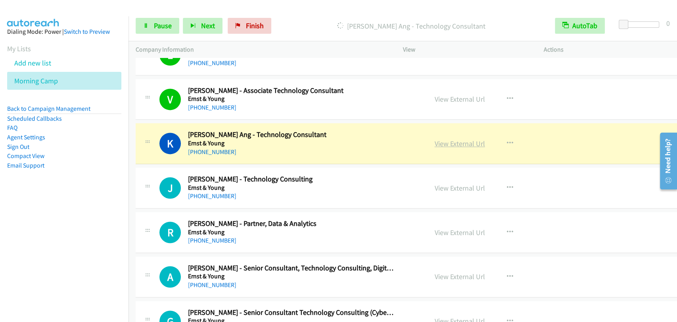
click at [460, 143] on div "View External Url" at bounding box center [460, 143] width 50 height 11
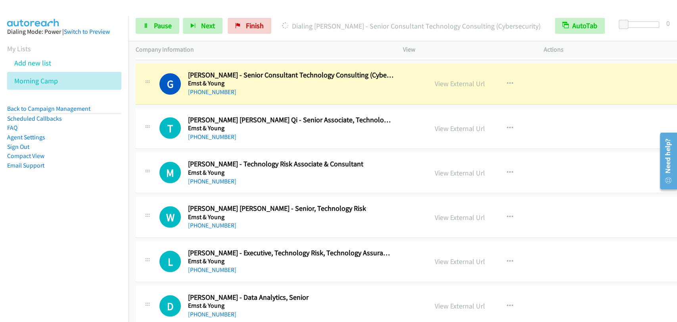
scroll to position [5017, 0]
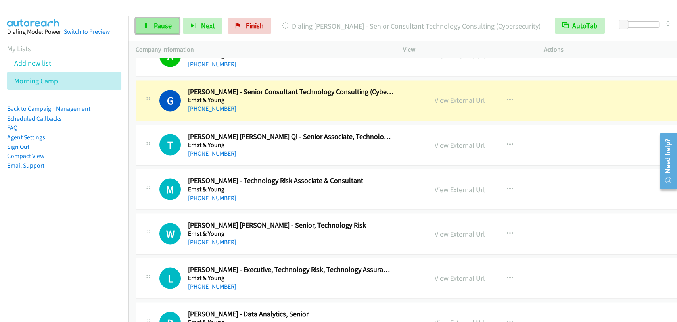
click at [148, 25] on icon at bounding box center [146, 26] width 6 height 6
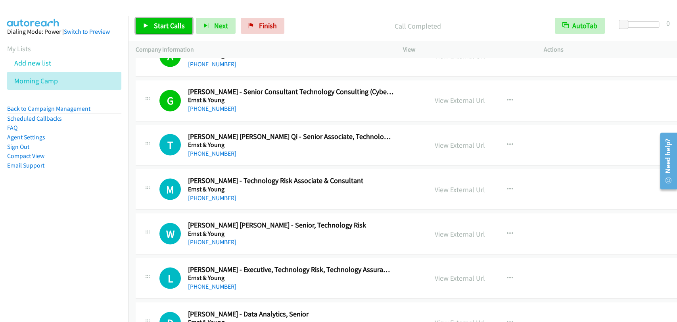
click at [174, 29] on span "Start Calls" at bounding box center [169, 25] width 31 height 9
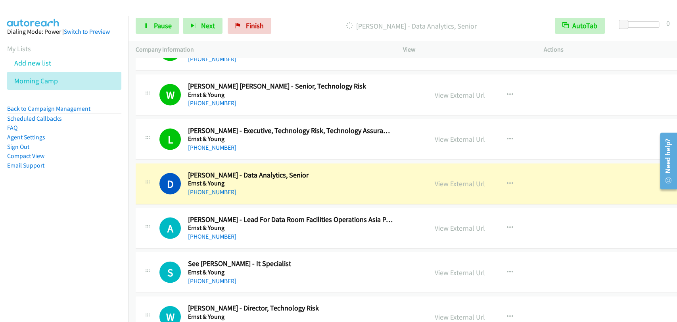
scroll to position [5164, 0]
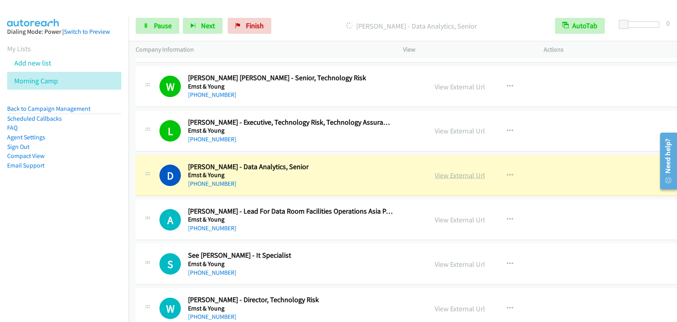
drag, startPoint x: 449, startPoint y: 174, endPoint x: 447, endPoint y: 171, distance: 4.3
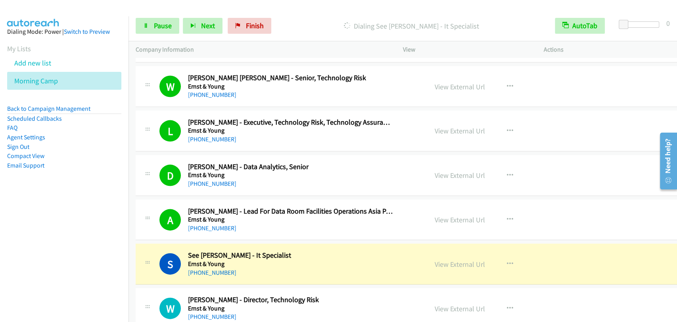
scroll to position [5237, 0]
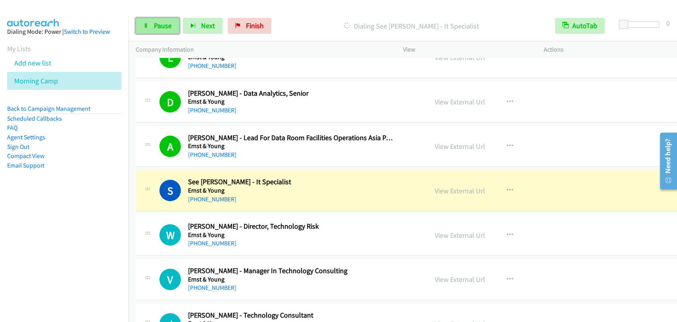
click at [161, 25] on span "Pause" at bounding box center [163, 25] width 18 height 9
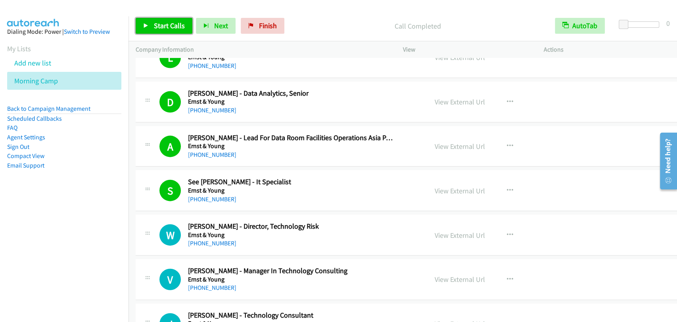
click at [170, 30] on span "Start Calls" at bounding box center [169, 25] width 31 height 9
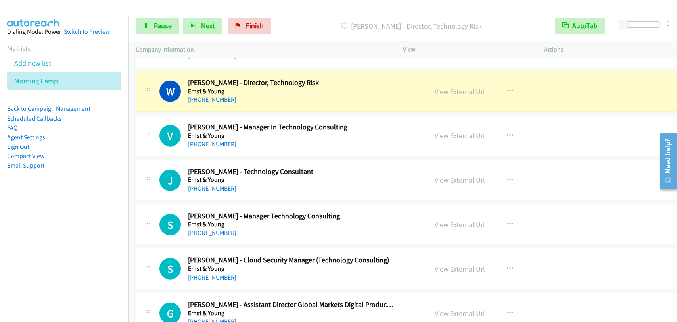
scroll to position [5311, 0]
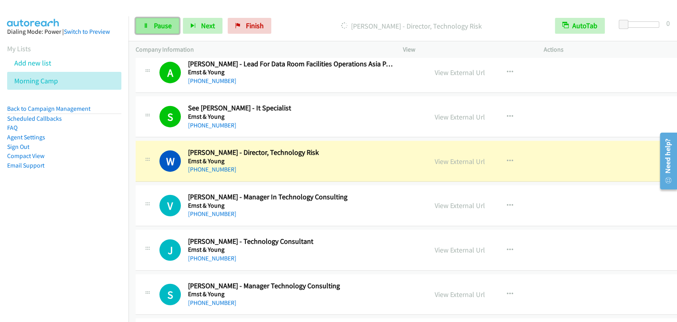
click at [144, 22] on link "Pause" at bounding box center [158, 26] width 44 height 16
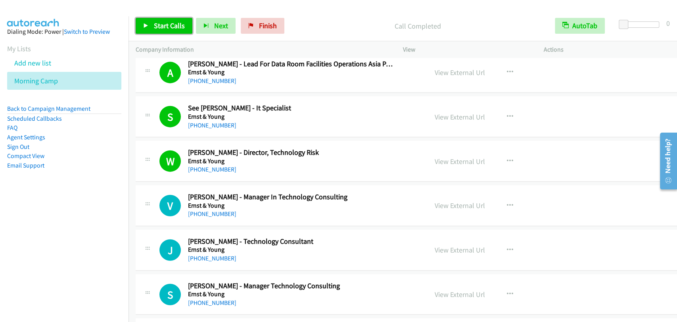
click at [166, 31] on link "Start Calls" at bounding box center [164, 26] width 57 height 16
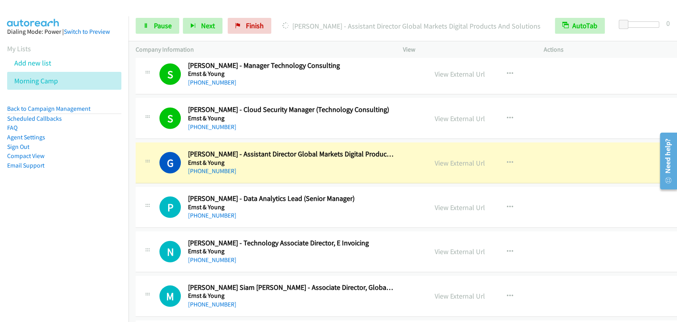
scroll to position [5604, 0]
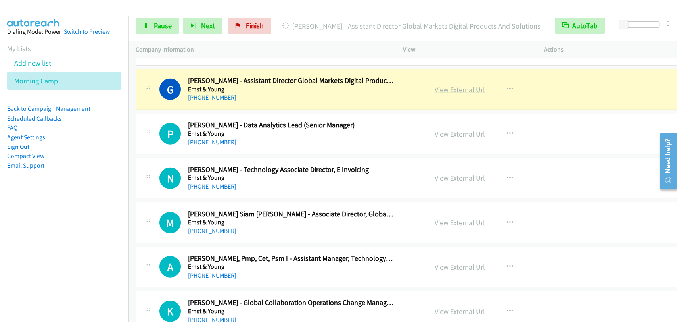
drag, startPoint x: 445, startPoint y: 84, endPoint x: 453, endPoint y: 85, distance: 8.0
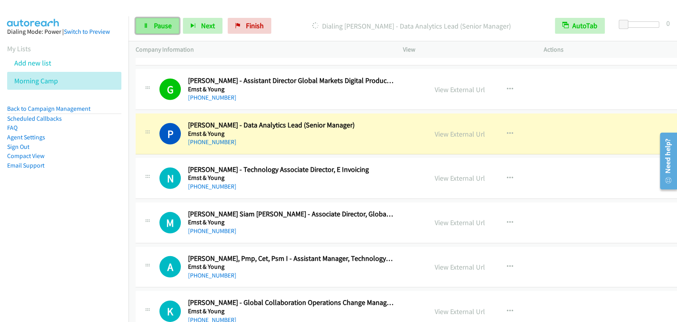
click at [157, 20] on link "Pause" at bounding box center [158, 26] width 44 height 16
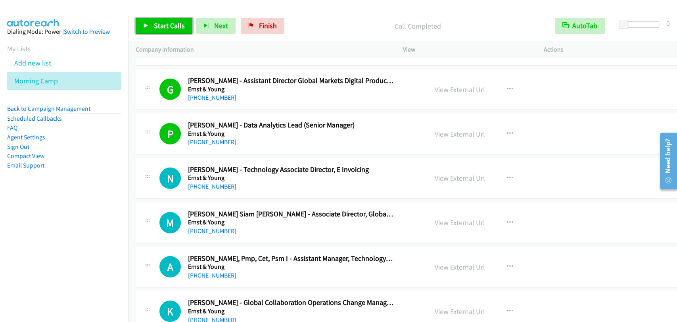
click at [151, 27] on link "Start Calls" at bounding box center [164, 26] width 57 height 16
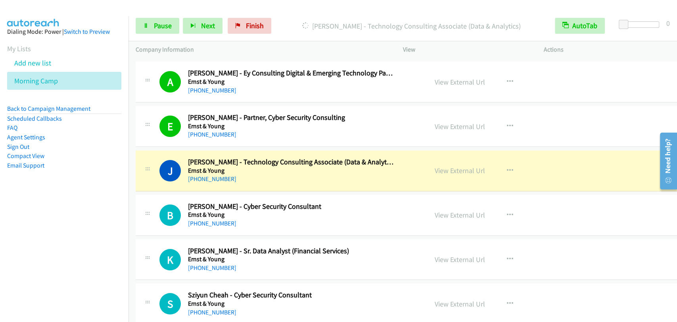
scroll to position [6118, 0]
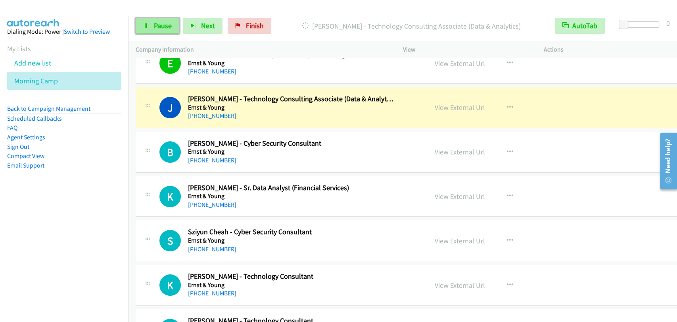
click at [155, 26] on span "Pause" at bounding box center [163, 25] width 18 height 9
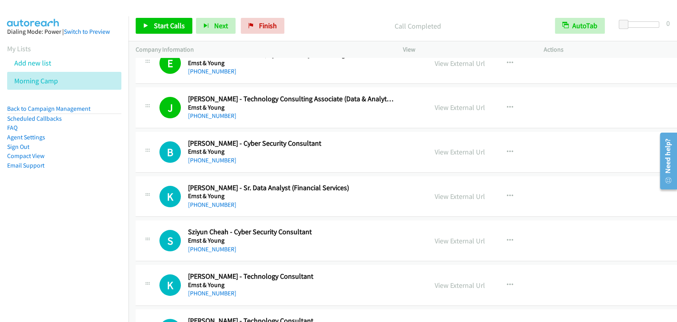
click at [196, 18] on link "Pause" at bounding box center [203, 22] width 15 height 8
